Goal: Complete application form

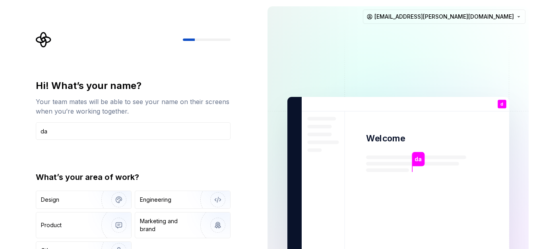
type input "d"
type input "[PERSON_NAME]"
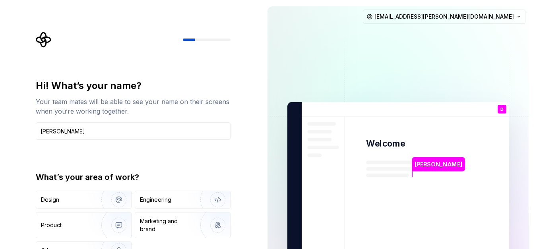
click at [418, 167] on p "[PERSON_NAME]" at bounding box center [439, 164] width 48 height 9
click at [72, 201] on div "Design" at bounding box center [66, 200] width 50 height 8
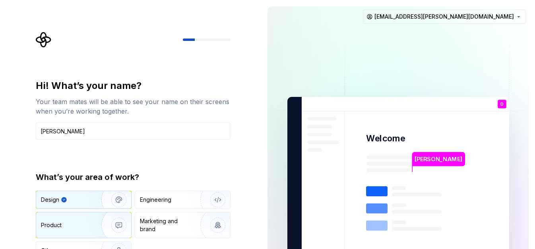
click at [66, 224] on div "Product" at bounding box center [67, 226] width 52 height 8
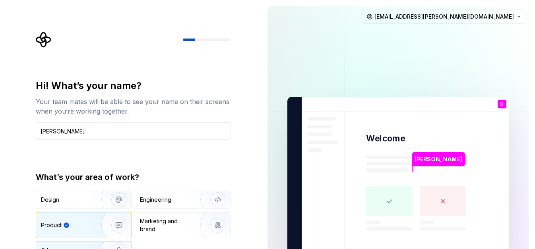
click at [73, 245] on div "Other" at bounding box center [83, 250] width 95 height 17
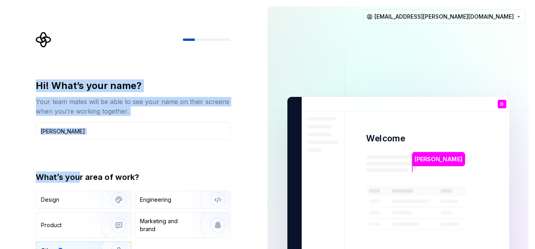
drag, startPoint x: 101, startPoint y: 60, endPoint x: 76, endPoint y: 165, distance: 107.8
click at [76, 165] on div "Hi! What’s your name? Your team mates will be able to see your name on their sc…" at bounding box center [135, 159] width 209 height 255
click at [137, 35] on div at bounding box center [133, 40] width 195 height 16
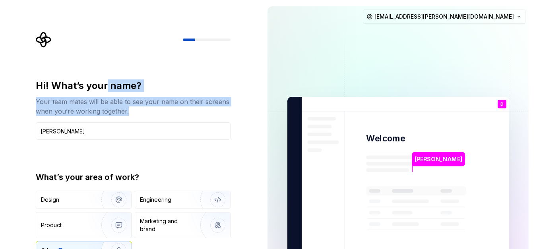
drag, startPoint x: 86, startPoint y: 152, endPoint x: 105, endPoint y: 87, distance: 68.2
click at [105, 87] on div "Hi! What’s your name? Your team mates will be able to see your name on their sc…" at bounding box center [133, 170] width 195 height 181
click at [105, 87] on div "Hi! What’s your name?" at bounding box center [133, 86] width 195 height 13
